Goal: Entertainment & Leisure: Consume media (video, audio)

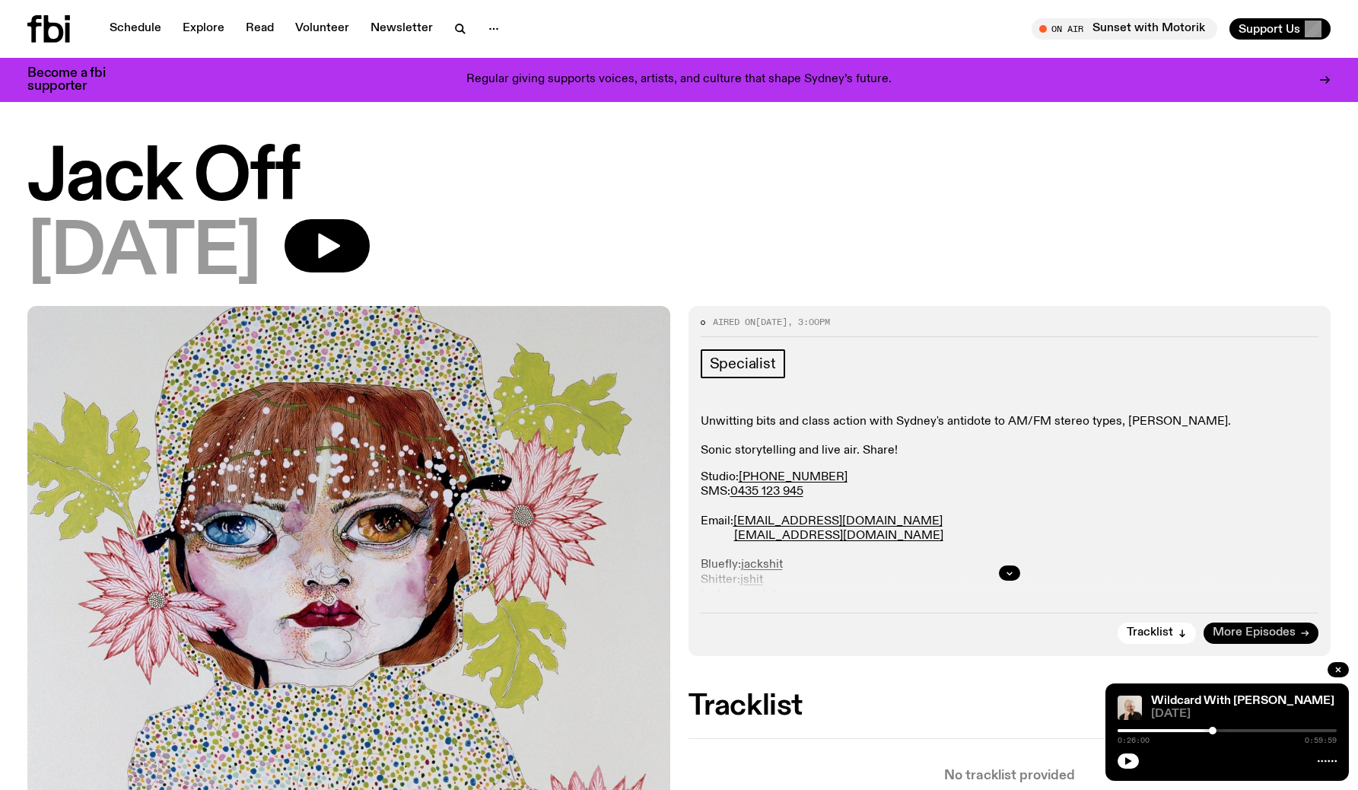
click at [1267, 627] on span "More Episodes" at bounding box center [1254, 632] width 83 height 11
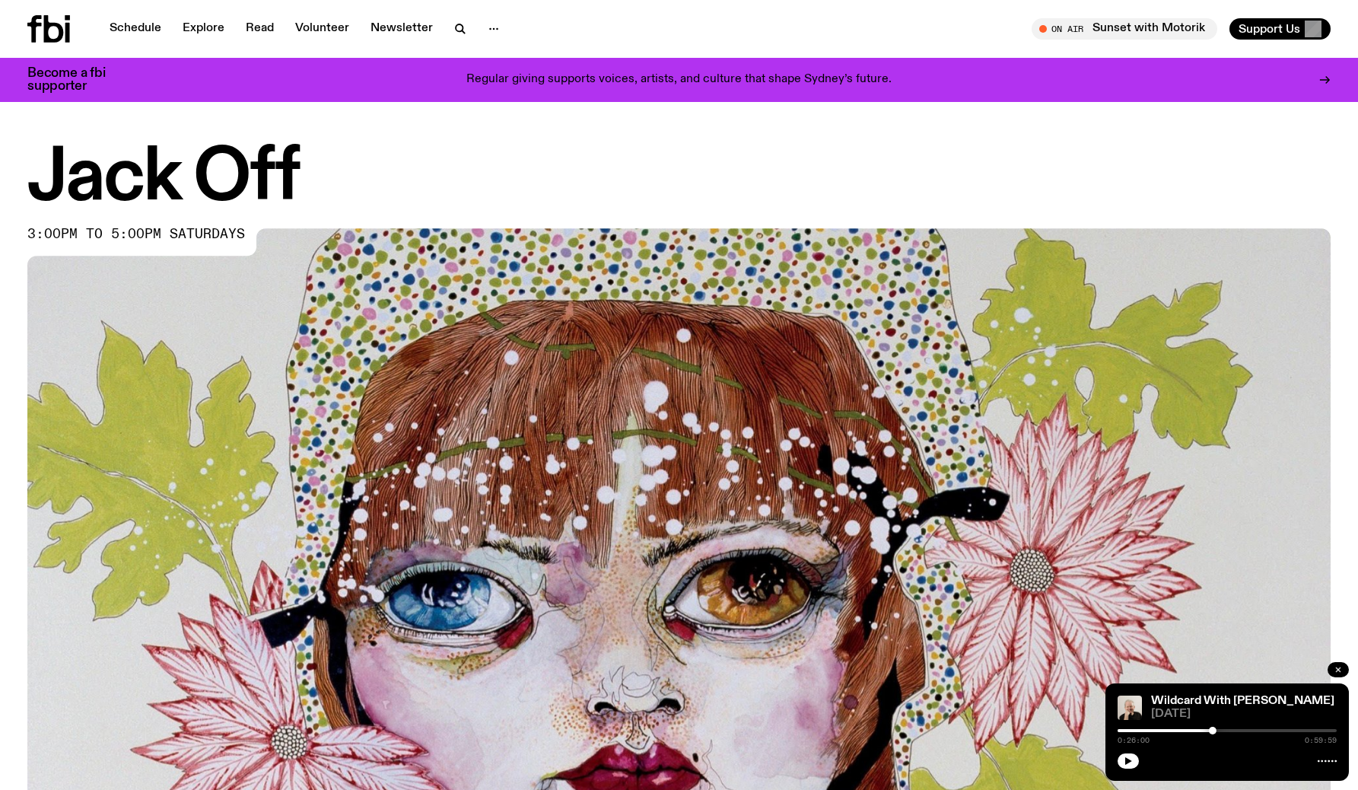
click at [1344, 669] on button "button" at bounding box center [1338, 669] width 21 height 15
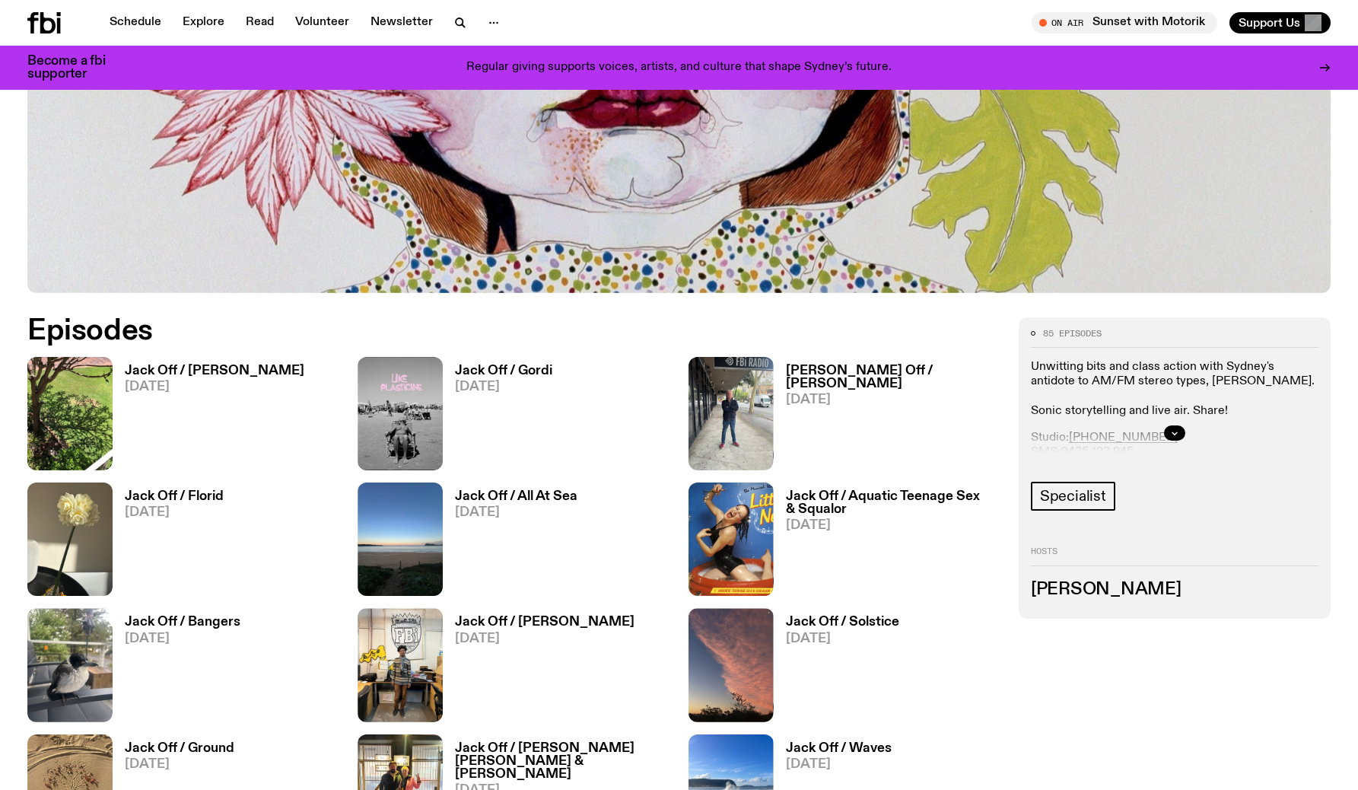
scroll to position [660, 0]
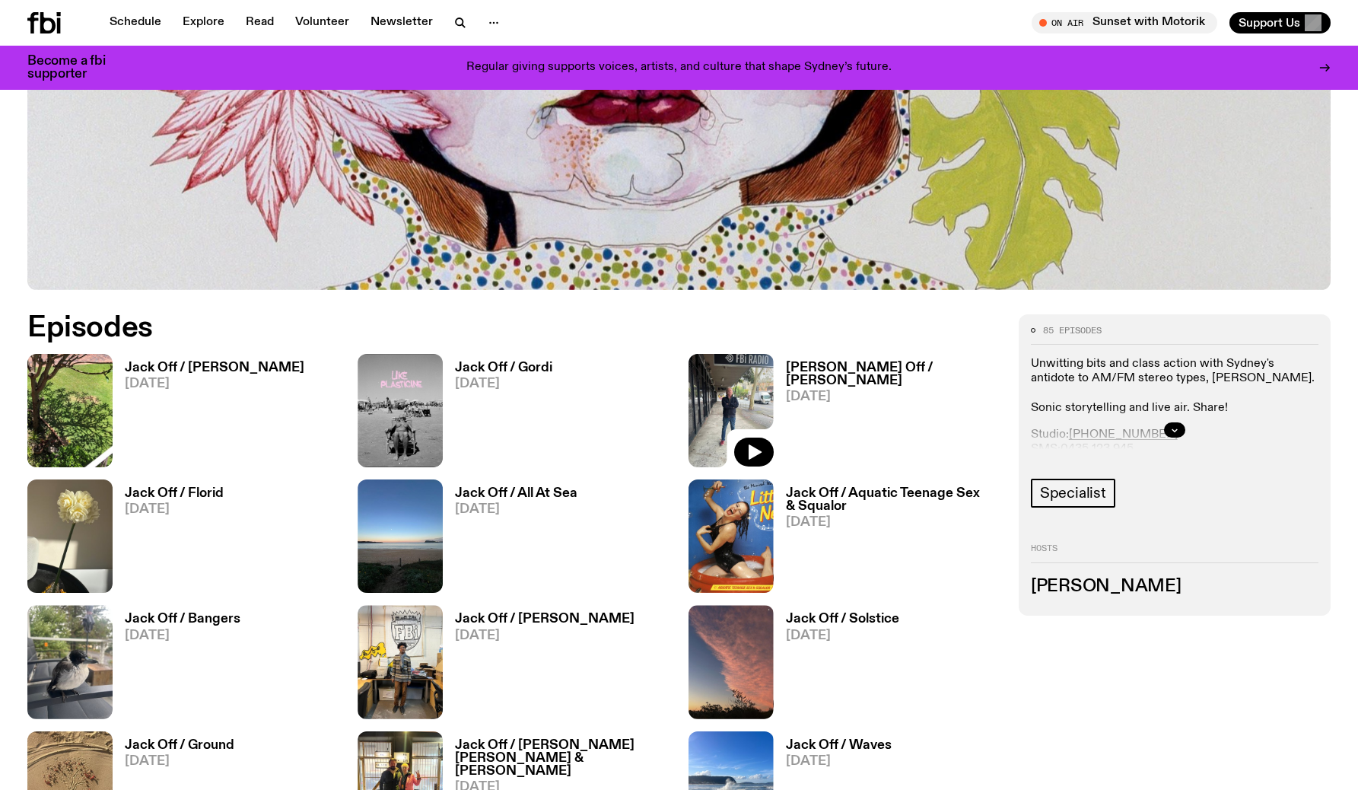
click at [733, 401] on img at bounding box center [731, 410] width 85 height 113
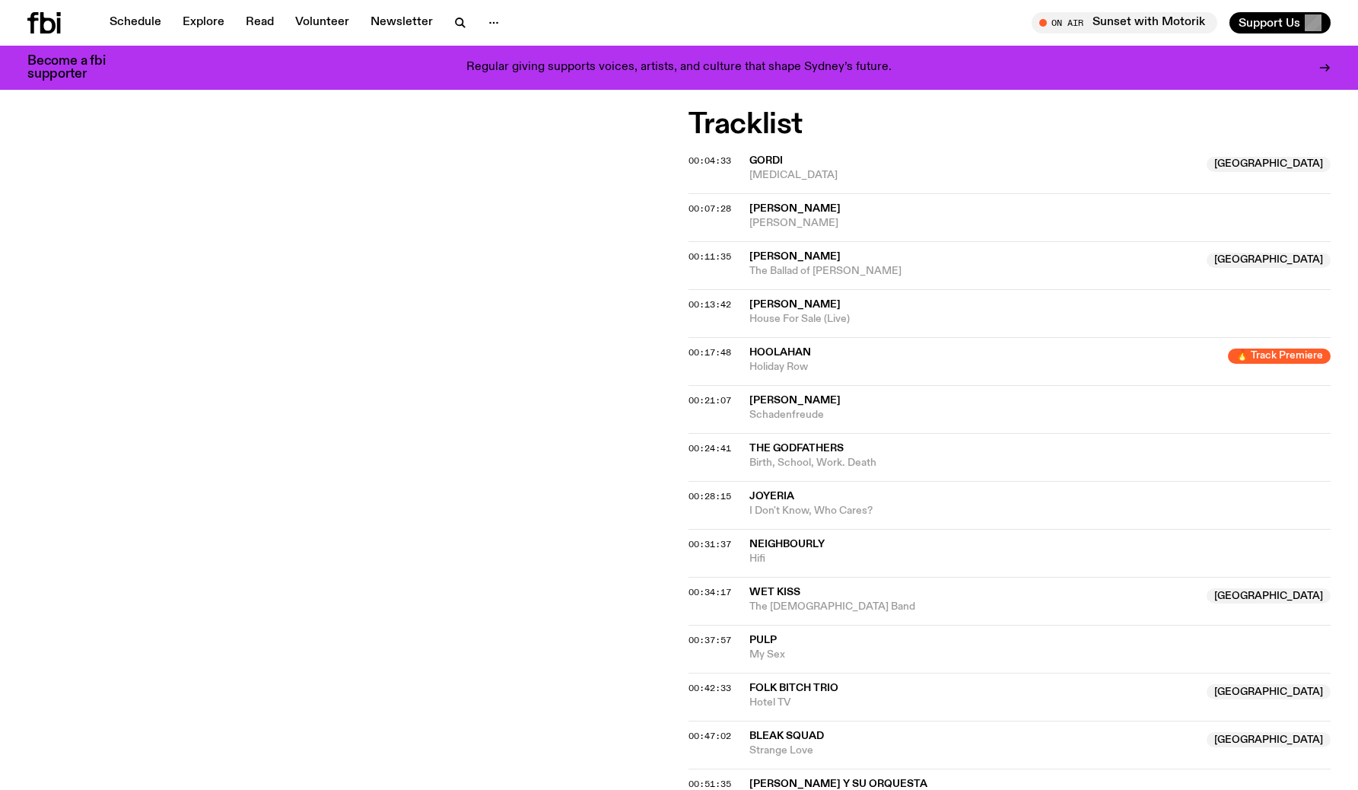
scroll to position [656, 0]
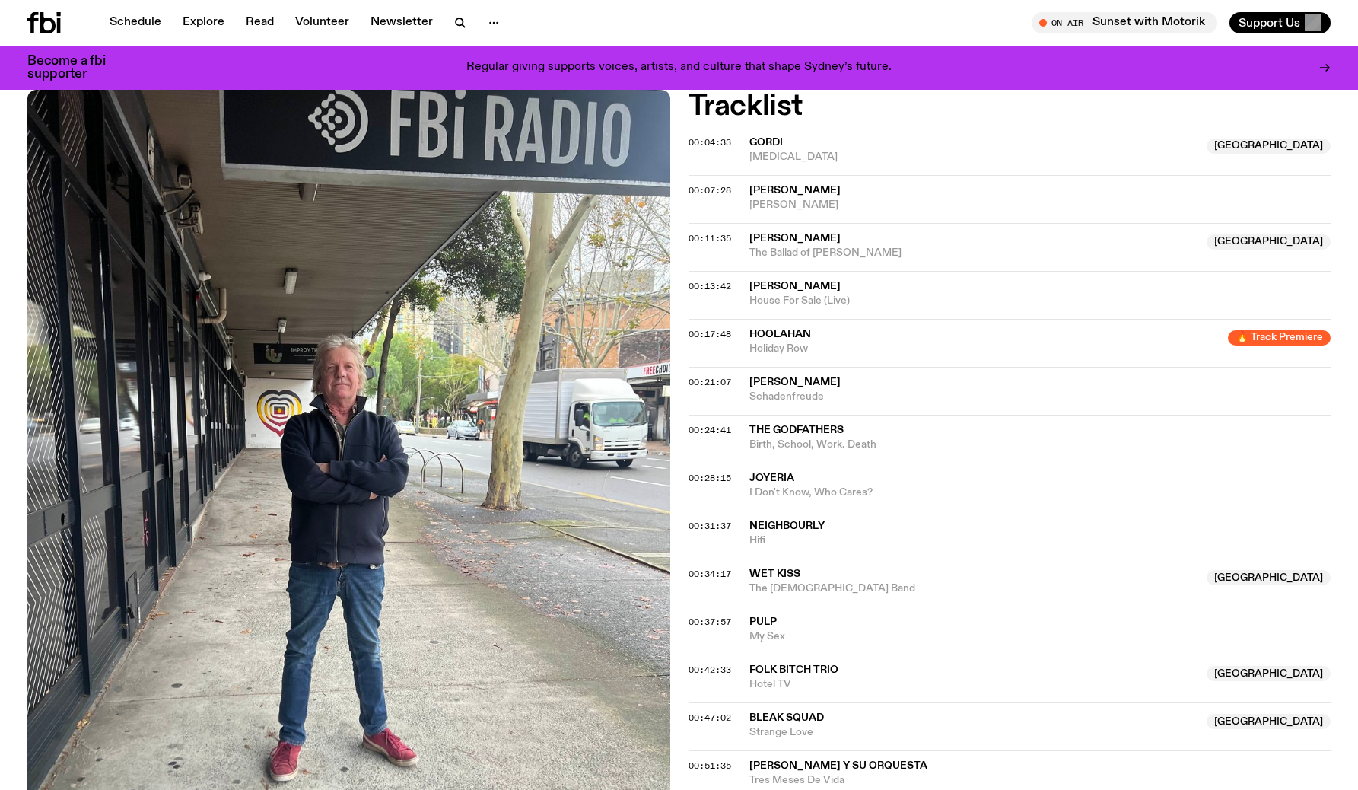
click at [768, 342] on span "Holiday Row" at bounding box center [984, 349] width 470 height 14
click at [692, 328] on span "00:17:48" at bounding box center [710, 334] width 43 height 12
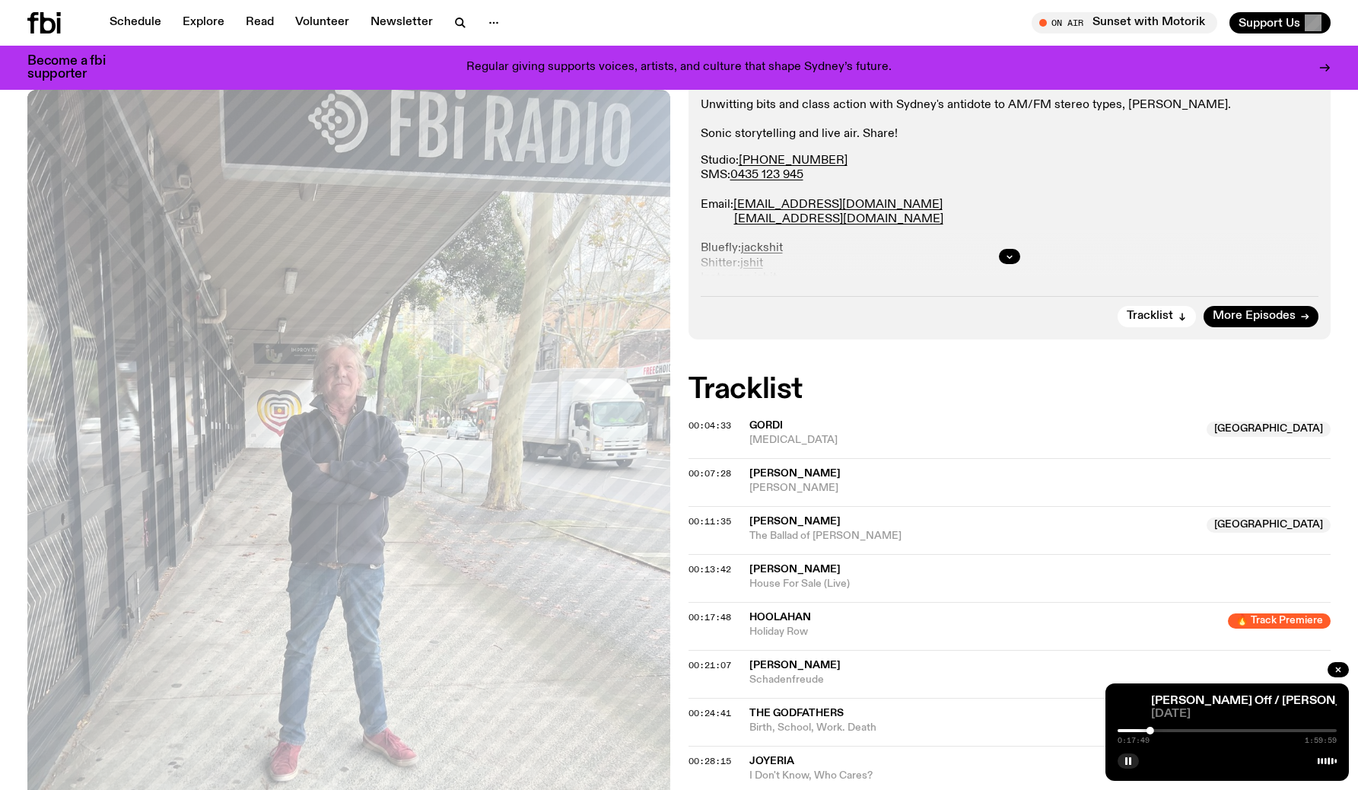
scroll to position [370, 0]
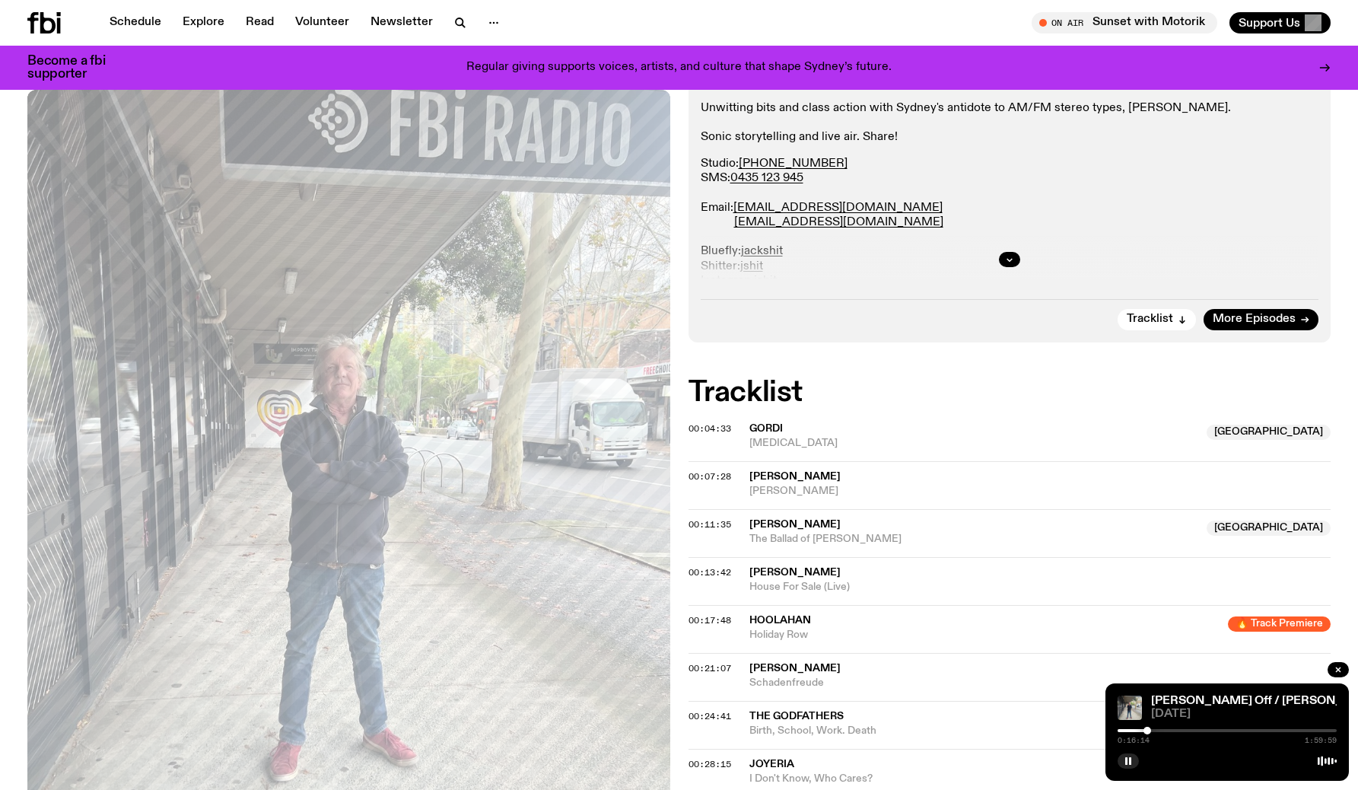
click at [1147, 730] on div at bounding box center [1147, 731] width 8 height 8
click at [1152, 728] on div at bounding box center [1150, 731] width 8 height 8
click at [1150, 728] on div at bounding box center [1151, 731] width 8 height 8
click at [1149, 728] on div at bounding box center [1149, 731] width 8 height 8
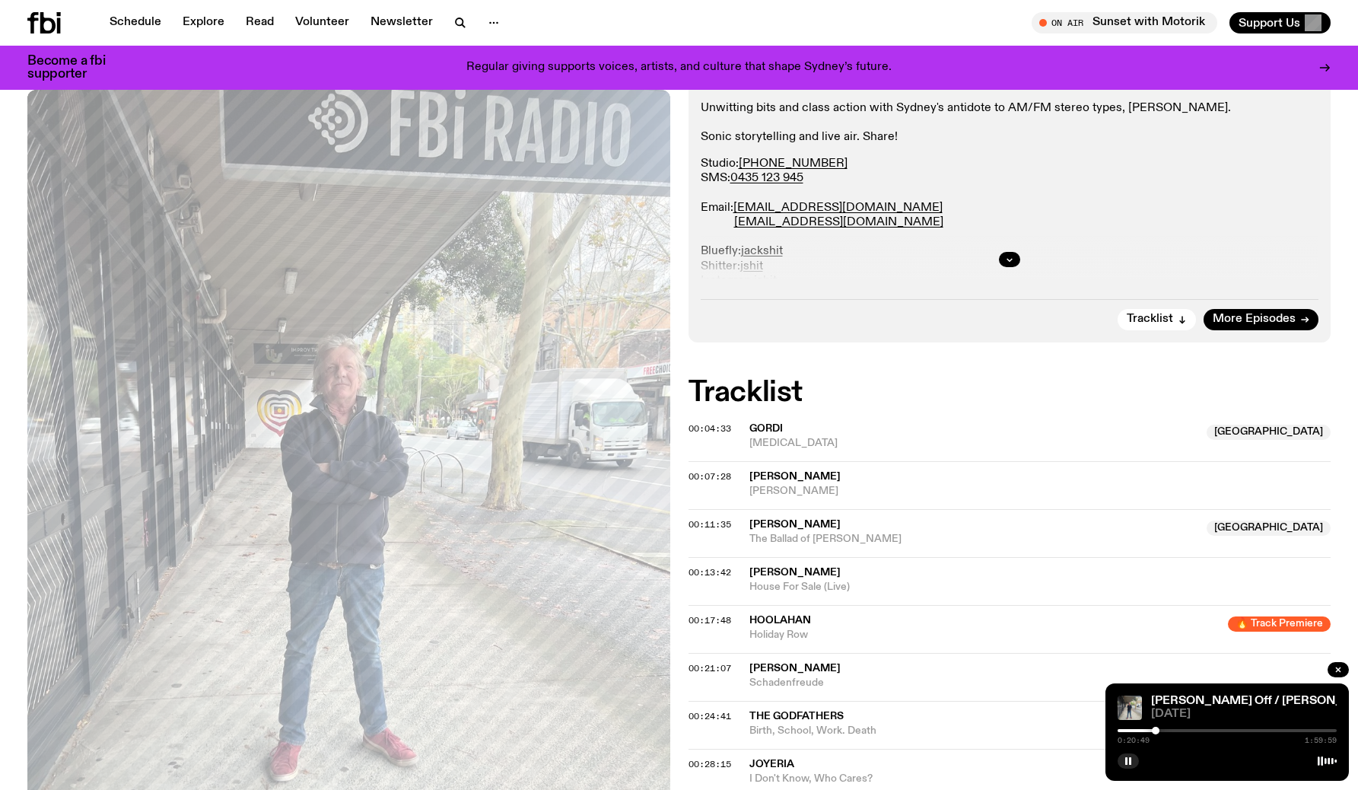
click at [1156, 727] on div at bounding box center [1156, 731] width 8 height 8
click at [1155, 727] on div at bounding box center [1154, 731] width 8 height 8
drag, startPoint x: 1156, startPoint y: 729, endPoint x: 1166, endPoint y: 727, distance: 10.0
click at [1167, 728] on div at bounding box center [1168, 731] width 8 height 8
click at [1170, 728] on div at bounding box center [1170, 731] width 8 height 8
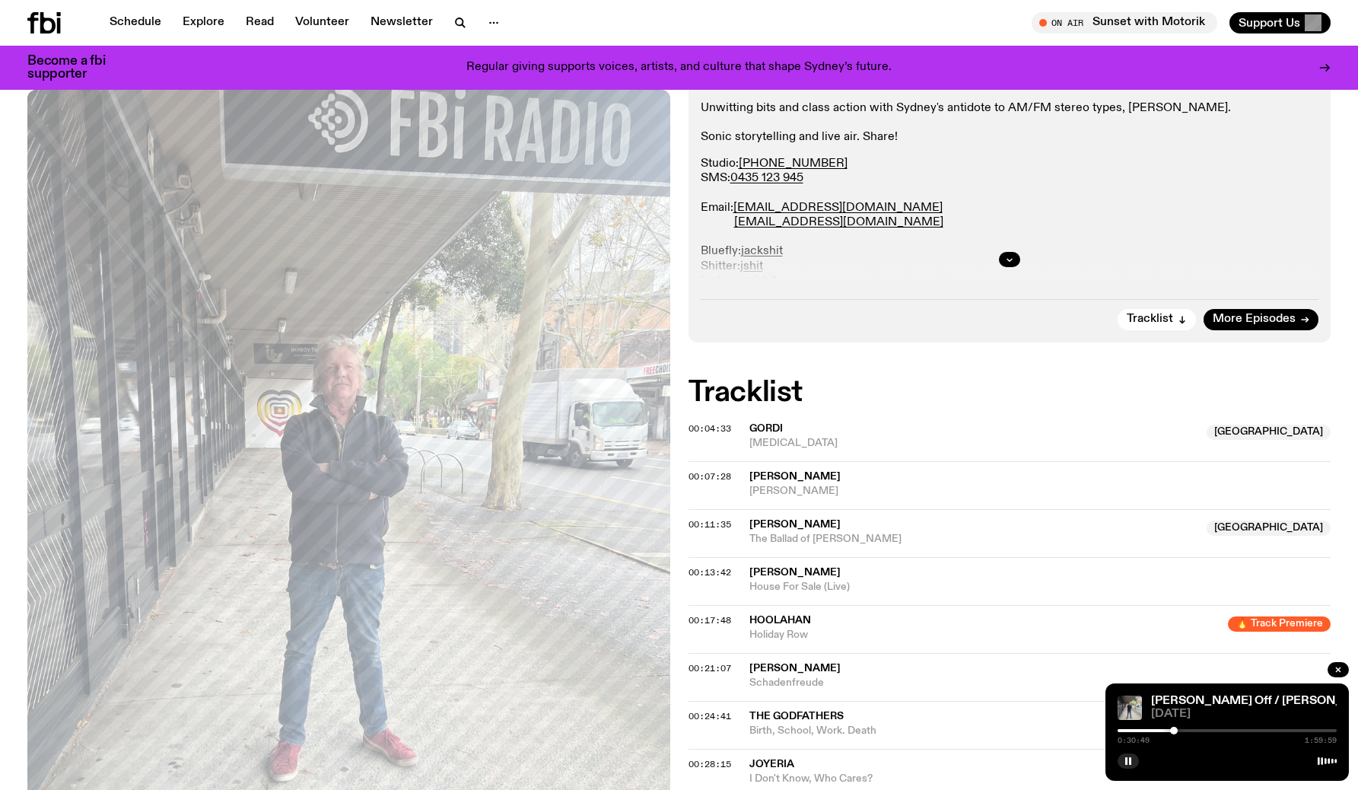
click at [1174, 730] on div at bounding box center [1174, 731] width 8 height 8
click at [1176, 730] on div at bounding box center [1176, 731] width 8 height 8
click at [1178, 729] on div at bounding box center [1179, 731] width 8 height 8
click at [1181, 729] on div at bounding box center [1181, 731] width 8 height 8
click at [1181, 729] on div at bounding box center [1182, 731] width 8 height 8
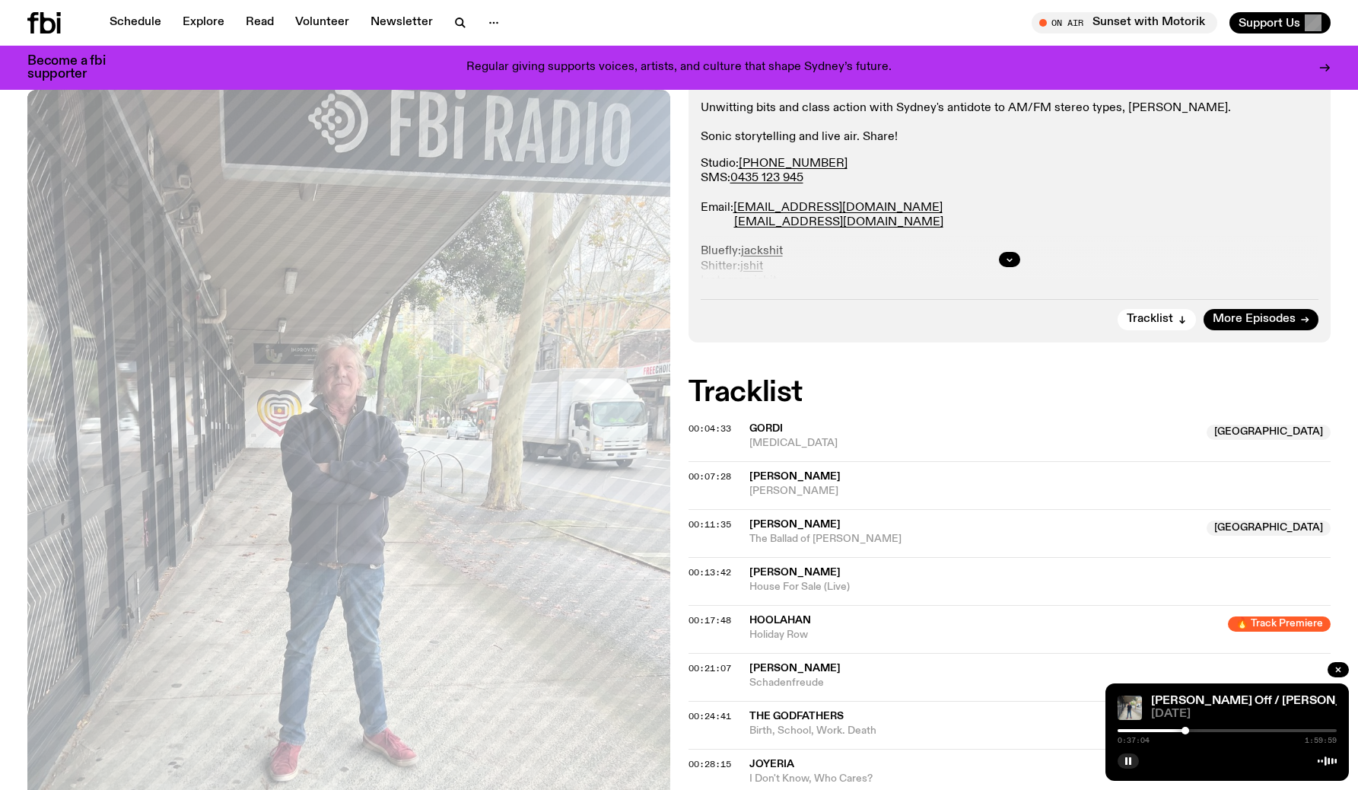
click at [1185, 728] on div at bounding box center [1185, 731] width 8 height 8
click at [1187, 728] on div at bounding box center [1188, 731] width 8 height 8
click at [1188, 728] on div at bounding box center [1190, 731] width 8 height 8
click at [1191, 728] on div at bounding box center [1192, 731] width 8 height 8
click at [1194, 728] on div at bounding box center [1195, 731] width 8 height 8
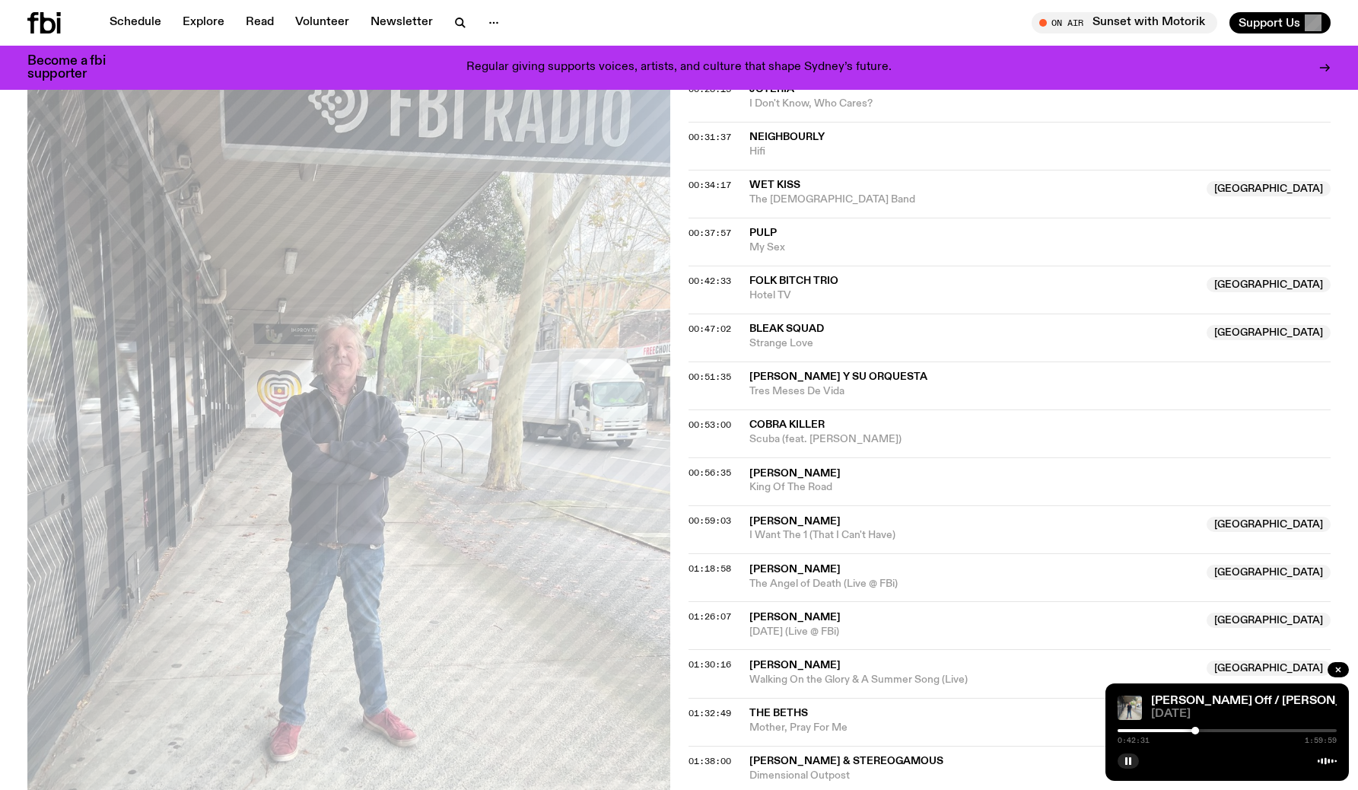
scroll to position [1029, 0]
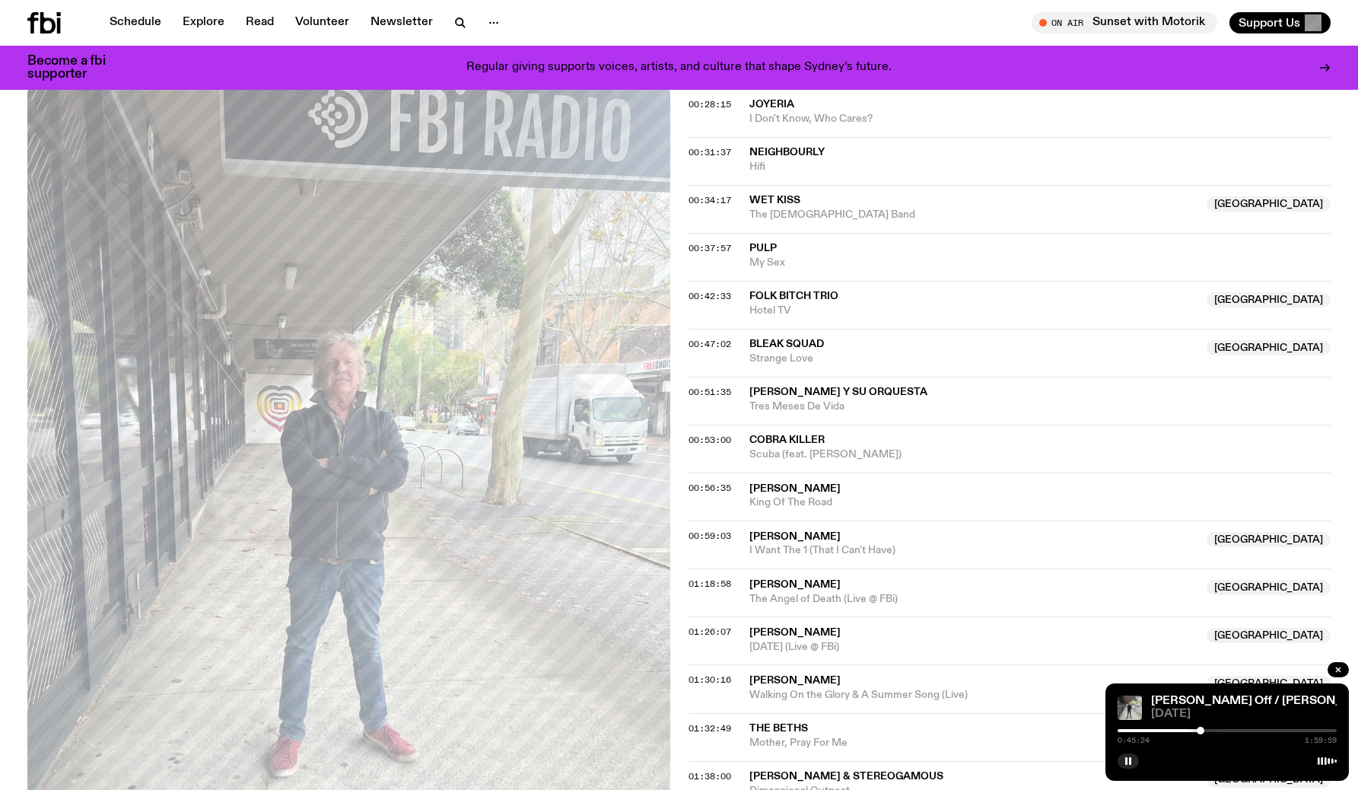
click at [1201, 730] on div at bounding box center [1201, 731] width 8 height 8
click at [1206, 730] on div at bounding box center [1206, 731] width 8 height 8
click at [1208, 730] on div at bounding box center [1209, 731] width 8 height 8
click at [1213, 729] on div at bounding box center [1214, 731] width 8 height 8
click at [1216, 729] on div at bounding box center [1217, 731] width 8 height 8
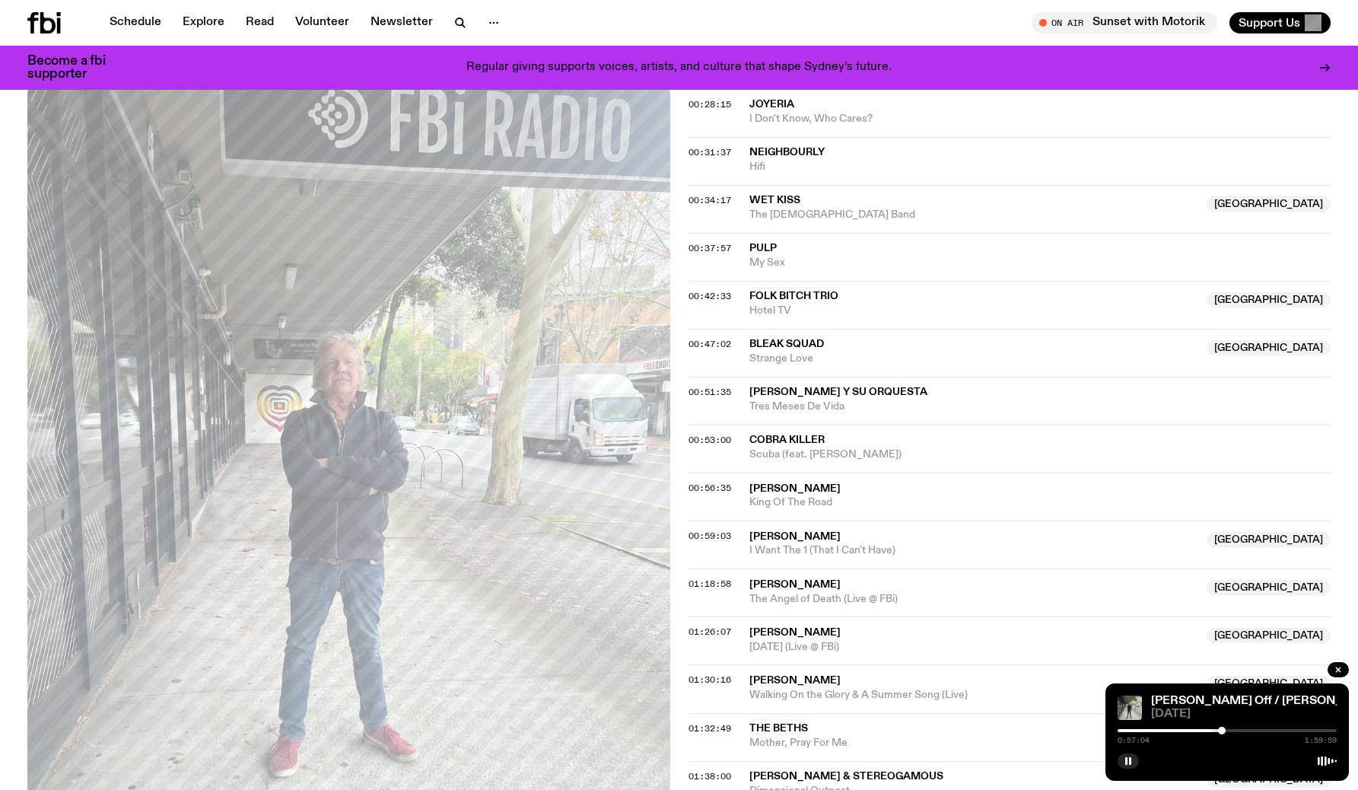
click at [1222, 730] on div at bounding box center [1222, 731] width 8 height 8
click at [1128, 762] on icon "button" at bounding box center [1128, 760] width 9 height 9
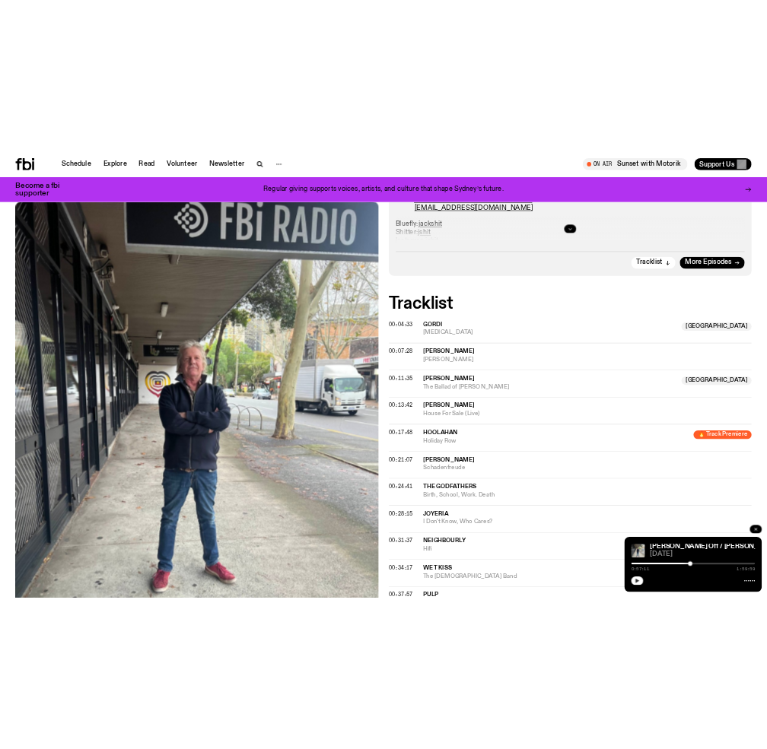
scroll to position [489, 0]
